Goal: Information Seeking & Learning: Find specific fact

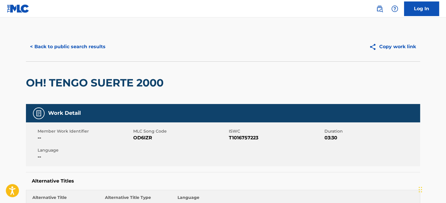
click at [89, 46] on button "< Back to public search results" at bounding box center [68, 46] width 84 height 15
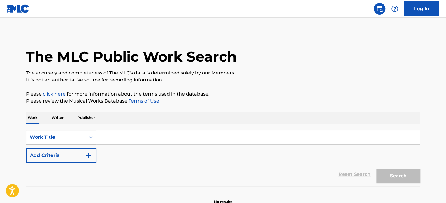
click at [161, 139] on input "Search Form" at bounding box center [258, 137] width 323 height 14
paste input "DILATACAO HIPNOTICA 5 0"
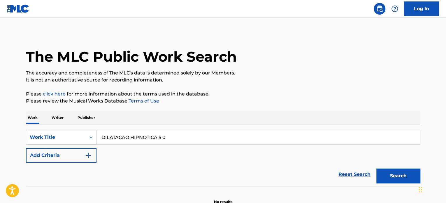
type input "DILATACAO HIPNOTICA 5 0"
click at [62, 157] on button "Add Criteria" at bounding box center [61, 155] width 71 height 15
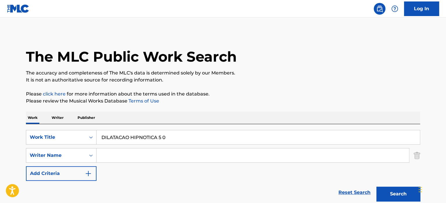
click at [136, 159] on input "Search Form" at bounding box center [253, 155] width 313 height 14
paste input "[PERSON_NAME]"
type input "[PERSON_NAME]"
click at [394, 190] on button "Search" at bounding box center [399, 193] width 44 height 15
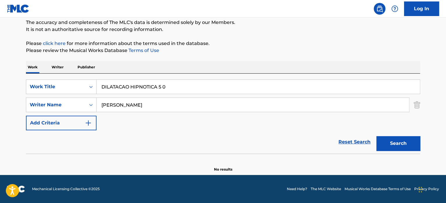
scroll to position [50, 0]
